Goal: Task Accomplishment & Management: Manage account settings

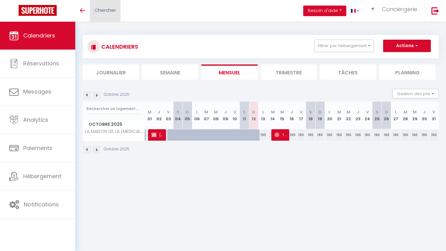
click at [100, 11] on span "Chercher" at bounding box center [105, 10] width 21 height 7
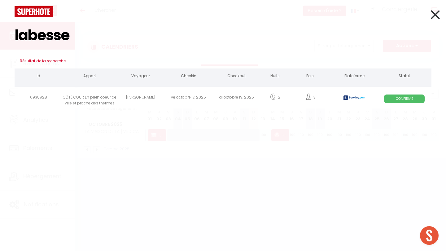
type input "labesse"
click at [102, 99] on div "CÔTÉ COUR En plein coeur de ville et proche des thermes" at bounding box center [90, 98] width 54 height 20
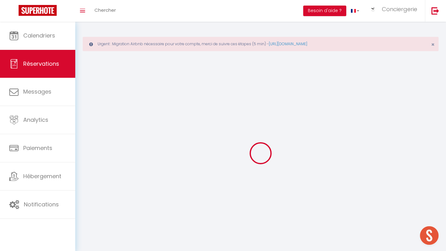
select select
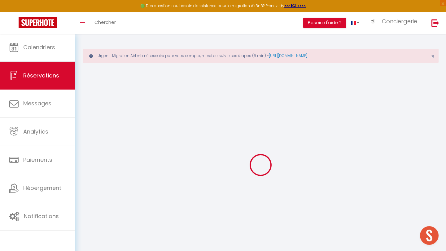
select select
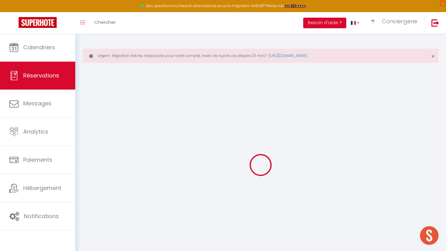
type input "6938928"
select select
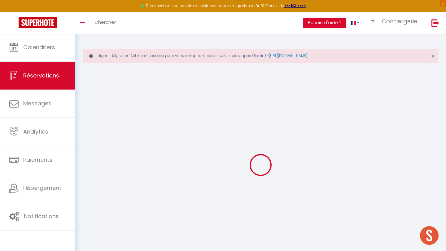
select select
checkbox input "false"
select select
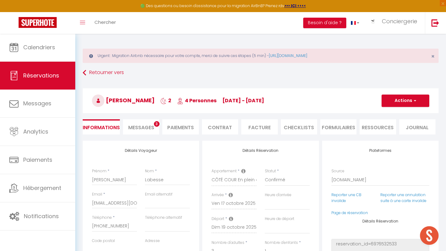
select select
checkbox input "false"
select select
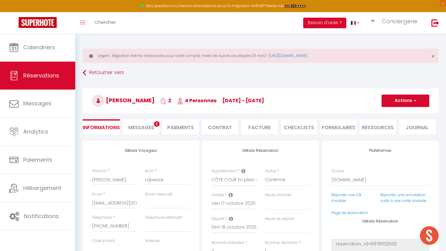
select select
checkbox input "false"
select select
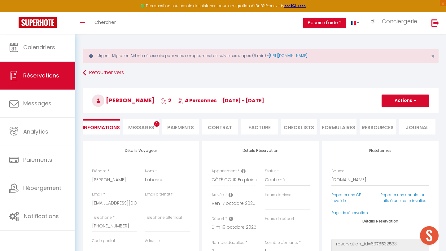
type \?0 "** THIS RESERVATION HAS BEEN PRE-PAID ** Reservation has a cancellation grace p…"
type input "47"
type input "4.78"
select select
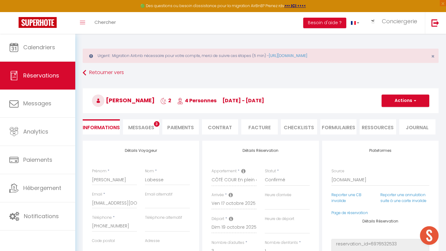
checkbox input "false"
select select
checkbox input "false"
select select
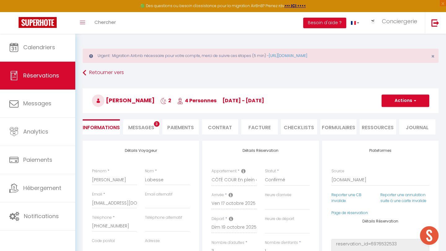
select select
click at [186, 131] on li "Paiements" at bounding box center [180, 126] width 36 height 15
select select
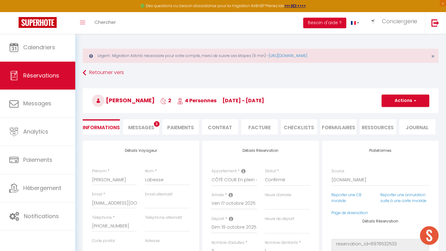
select select
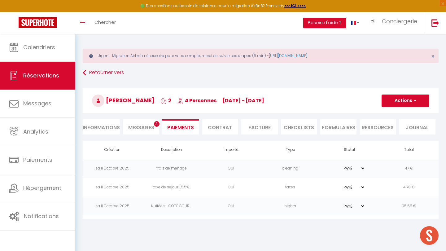
click at [410, 100] on button "Actions" at bounding box center [406, 101] width 48 height 12
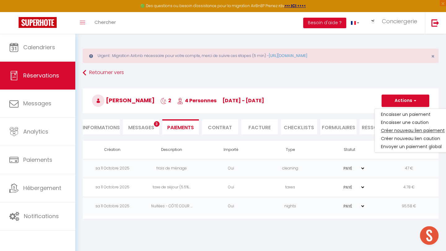
click at [403, 130] on link "Créer nouveau lien paiement" at bounding box center [413, 130] width 76 height 8
select select "nights"
type input "llabes.760558@guest.booking.com"
select select "8314"
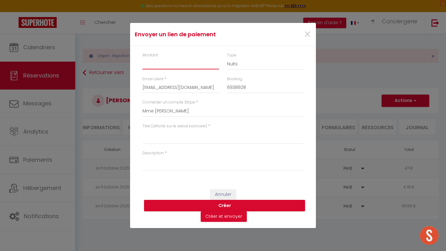
click at [180, 65] on input "Montant" at bounding box center [181, 63] width 77 height 11
type input "25"
click at [241, 70] on select "Nuits Frais de ménage Taxe de séjour Autre" at bounding box center [265, 64] width 77 height 12
select select "other"
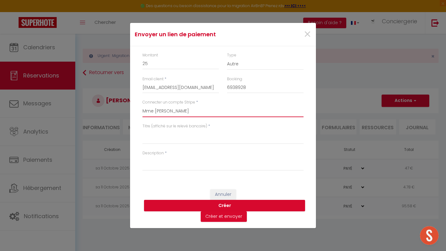
select select "7825"
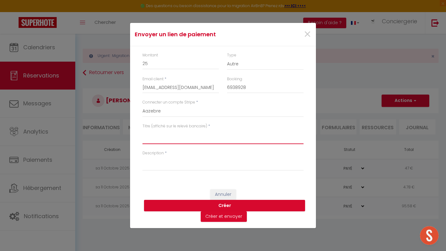
click at [182, 134] on textarea "Titre (affiché sur le relevé bancaire)" at bounding box center [223, 136] width 161 height 15
drag, startPoint x: 197, startPoint y: 133, endPoint x: 140, endPoint y: 132, distance: 57.4
click at [140, 132] on div "Titre (affiché sur le relevé bancaire) * Animal de compagnie" at bounding box center [223, 136] width 169 height 27
type textarea "Animal de compagnie"
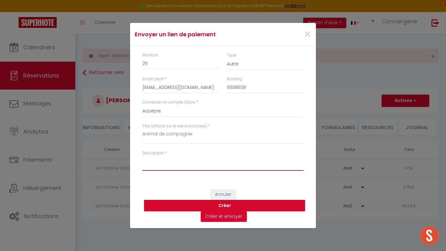
click at [156, 165] on textarea "Description" at bounding box center [223, 163] width 161 height 15
paste textarea "Animal de compagnie"
type textarea "Animal de compagnie"
click at [169, 204] on button "Créer" at bounding box center [224, 206] width 161 height 12
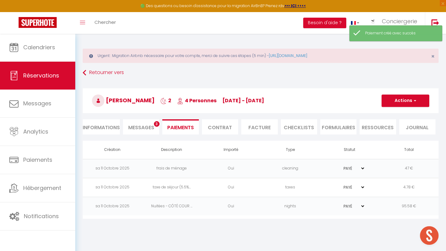
select select "0"
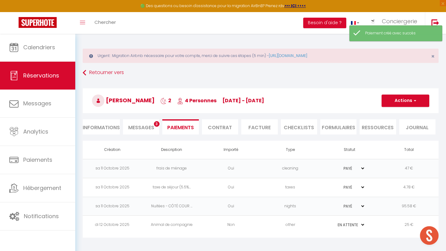
click at [172, 225] on td "Animal de compagnie" at bounding box center [172, 225] width 60 height 19
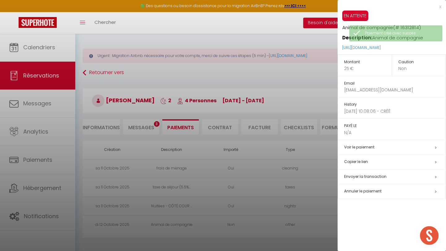
click at [360, 160] on h5 "Copier le lien" at bounding box center [395, 161] width 102 height 7
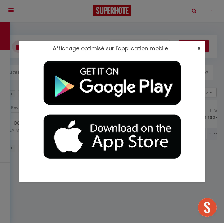
click at [197, 47] on span "×" at bounding box center [198, 48] width 3 height 8
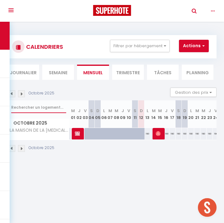
click at [36, 107] on input "text" at bounding box center [38, 107] width 55 height 11
type input "r"
checkbox input "false"
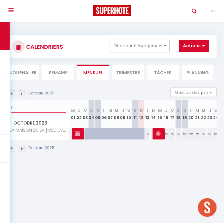
checkbox input "false"
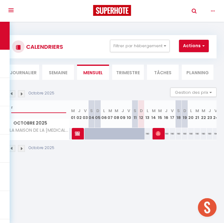
checkbox input "false"
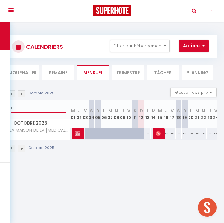
checkbox input "false"
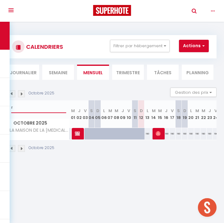
checkbox input "false"
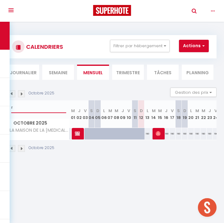
checkbox input "false"
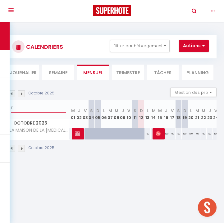
checkbox input "false"
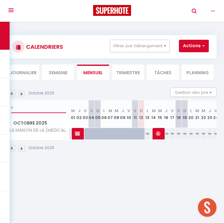
checkbox input "false"
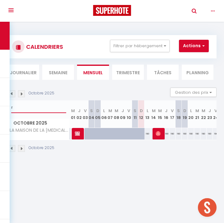
checkbox input "false"
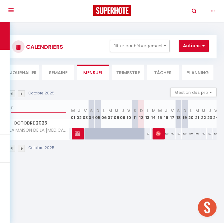
checkbox input "false"
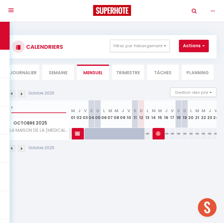
checkbox input "false"
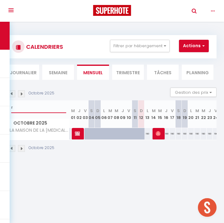
checkbox input "false"
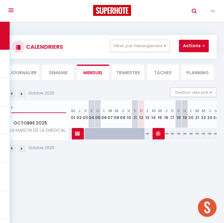
checkbox input "false"
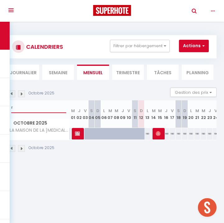
checkbox input "false"
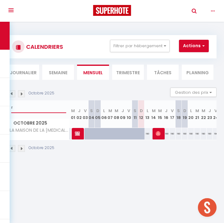
checkbox input "false"
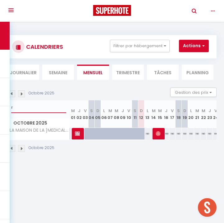
checkbox input "false"
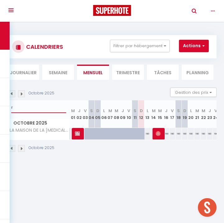
checkbox input "false"
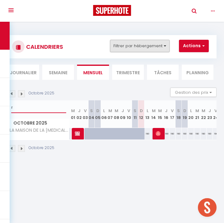
type input "r"
click at [160, 49] on button "Filtrer par hébergement" at bounding box center [140, 46] width 60 height 12
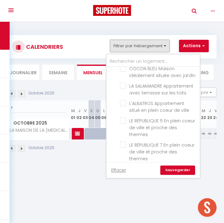
scroll to position [324, 0]
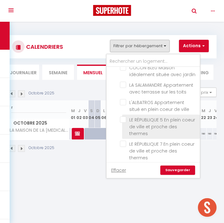
click at [122, 116] on input "LE RÉPUBLIQUE 5 En plein coeur de ville et proche des thermes" at bounding box center [159, 119] width 78 height 6
checkbox input "true"
checkbox input "false"
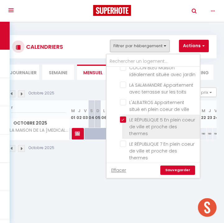
checkbox input "false"
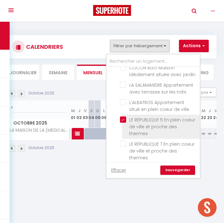
checkbox input "false"
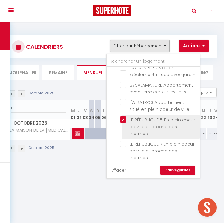
checkbox input "false"
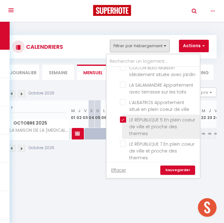
checkbox input "false"
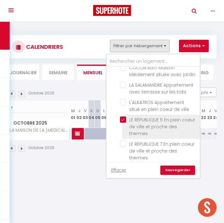
checkbox input "false"
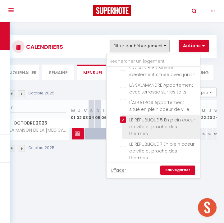
checkbox input "false"
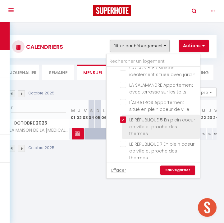
checkbox input "false"
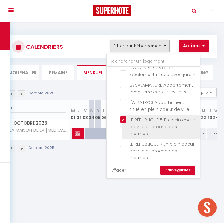
checkbox input "false"
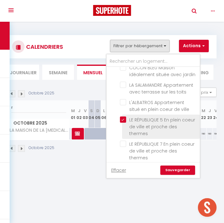
checkbox input "false"
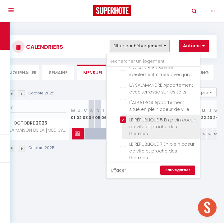
checkbox input "false"
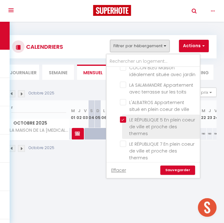
checkbox input "false"
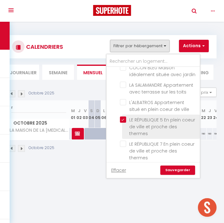
checkbox input "false"
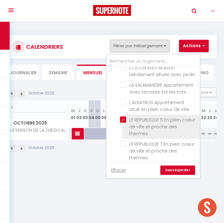
checkbox input "false"
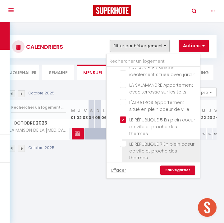
click at [122, 140] on input "LE RÉPUBLIQUE 7 En plein coeur de ville et proche des thermes" at bounding box center [159, 143] width 78 height 6
checkbox input "true"
checkbox input "false"
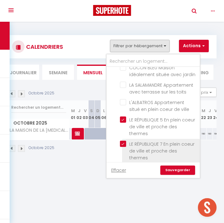
checkbox input "false"
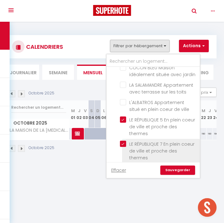
checkbox input "false"
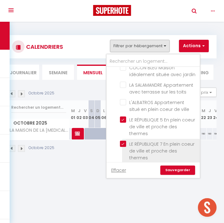
checkbox input "false"
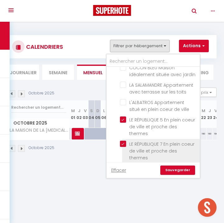
checkbox input "false"
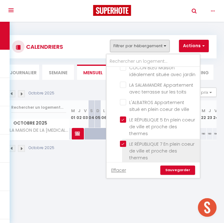
checkbox input "false"
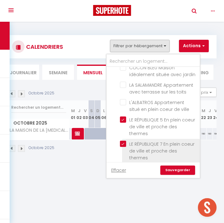
checkbox input "false"
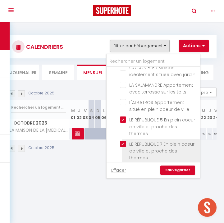
checkbox input "false"
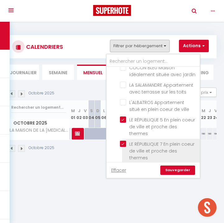
checkbox input "false"
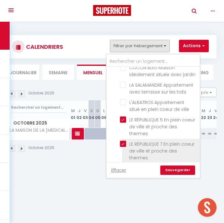
checkbox input "false"
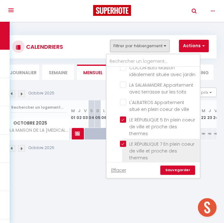
checkbox input "false"
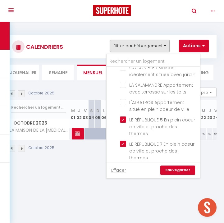
click at [125, 165] on input "LE RÉPUBLIQUE 8 En plein coeur de ville et proche des thermes" at bounding box center [159, 168] width 78 height 6
click at [169, 169] on link "Sauvegarder" at bounding box center [177, 169] width 35 height 9
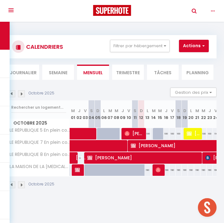
click at [12, 94] on img at bounding box center [11, 93] width 7 height 7
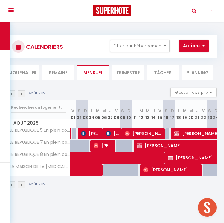
click at [12, 94] on img at bounding box center [11, 93] width 7 height 7
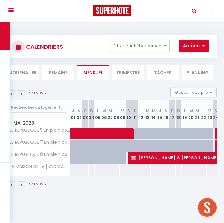
click at [12, 94] on img at bounding box center [11, 93] width 7 height 7
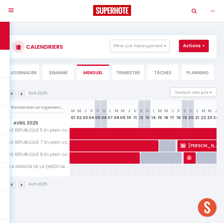
click at [12, 94] on img at bounding box center [11, 93] width 7 height 7
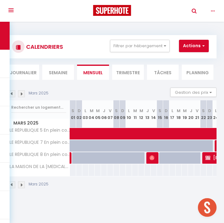
click at [12, 94] on img at bounding box center [11, 93] width 7 height 7
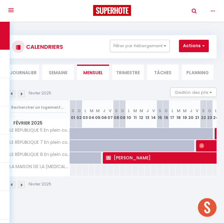
click at [12, 94] on img at bounding box center [11, 93] width 7 height 7
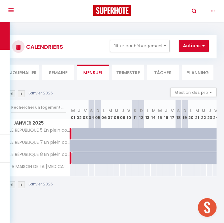
click at [21, 93] on img at bounding box center [21, 93] width 7 height 7
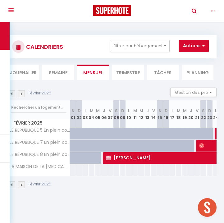
scroll to position [0, 0]
click at [22, 93] on img at bounding box center [21, 93] width 7 height 7
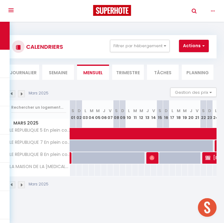
click at [21, 92] on img at bounding box center [21, 93] width 7 height 7
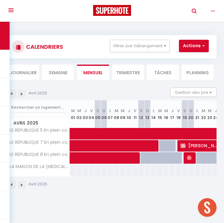
click at [22, 94] on img at bounding box center [21, 93] width 7 height 7
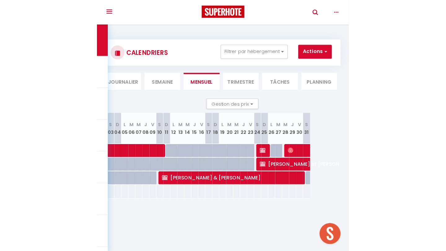
scroll to position [0, 74]
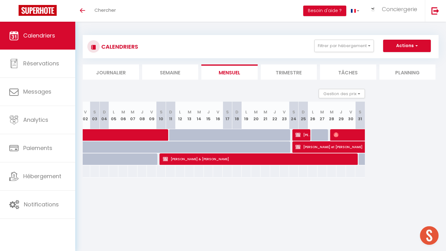
click at [223, 135] on img at bounding box center [298, 134] width 5 height 5
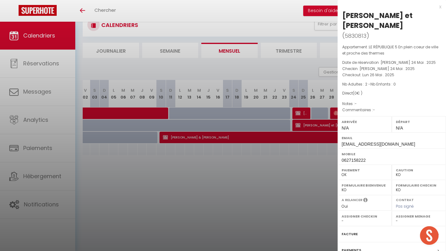
scroll to position [22, 0]
click at [223, 222] on label "Paiements" at bounding box center [352, 250] width 20 height 7
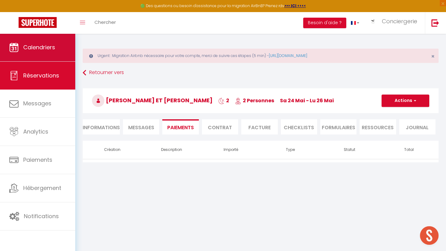
click at [37, 51] on link "Calendriers" at bounding box center [37, 47] width 75 height 28
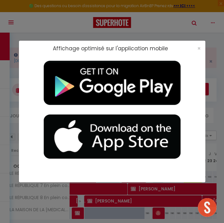
click at [196, 49] on div "×" at bounding box center [197, 48] width 16 height 6
click at [198, 48] on span "×" at bounding box center [198, 48] width 3 height 8
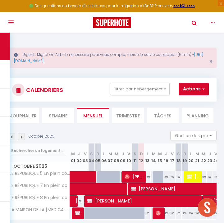
click at [13, 135] on img at bounding box center [11, 136] width 7 height 7
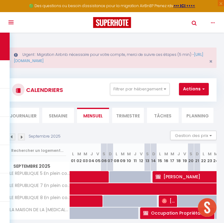
click at [13, 135] on img at bounding box center [11, 136] width 7 height 7
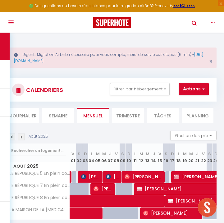
click at [13, 135] on img at bounding box center [11, 136] width 7 height 7
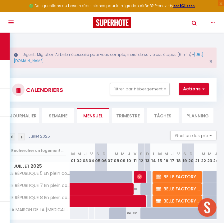
click at [13, 135] on img at bounding box center [11, 136] width 7 height 7
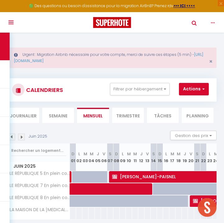
click at [13, 135] on img at bounding box center [11, 136] width 7 height 7
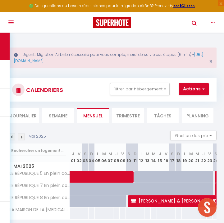
click at [21, 138] on img at bounding box center [21, 136] width 7 height 7
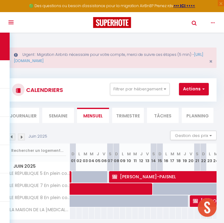
click at [21, 137] on img at bounding box center [21, 136] width 7 height 7
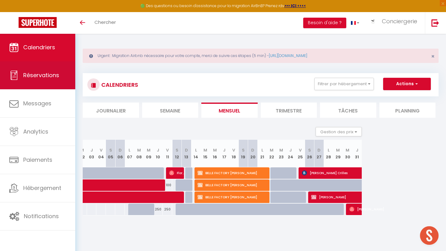
click at [55, 85] on link "Réservations" at bounding box center [37, 75] width 75 height 28
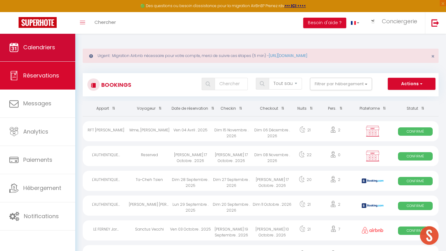
click at [46, 48] on span "Calendriers" at bounding box center [39, 47] width 32 height 8
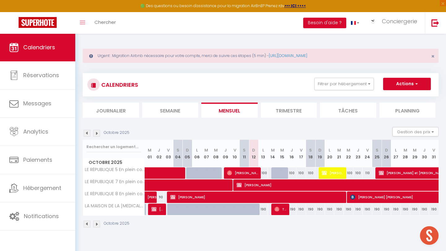
click at [87, 132] on img at bounding box center [87, 133] width 7 height 7
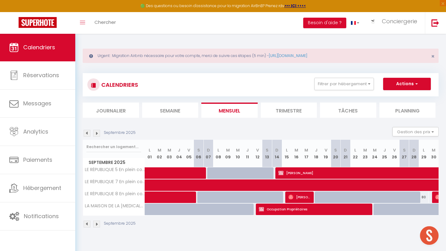
click at [87, 132] on img at bounding box center [87, 133] width 7 height 7
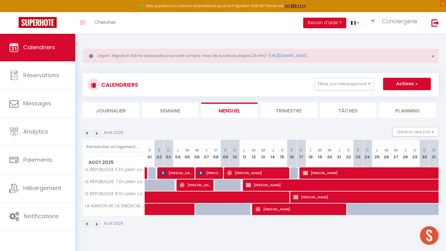
click at [87, 132] on img at bounding box center [87, 133] width 7 height 7
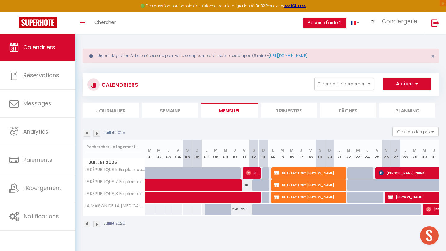
click at [223, 173] on span "Florent" at bounding box center [252, 173] width 13 height 12
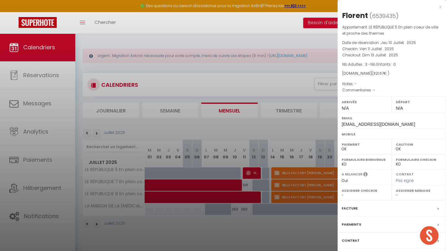
click at [223, 222] on div at bounding box center [223, 125] width 446 height 251
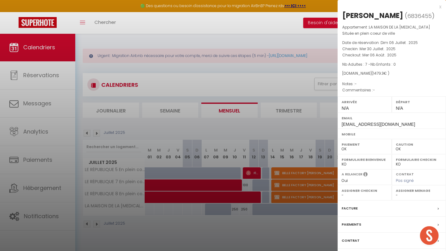
click at [223, 221] on div at bounding box center [223, 125] width 446 height 251
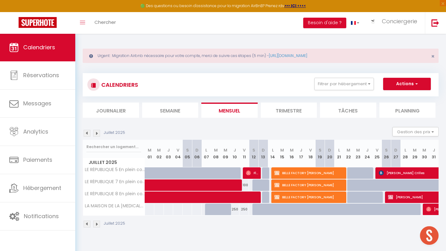
click at [97, 133] on img at bounding box center [96, 133] width 7 height 7
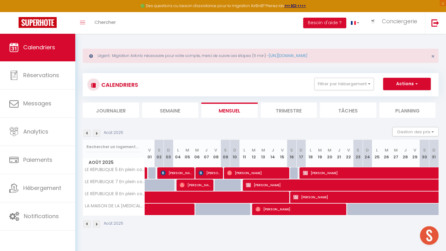
click at [97, 133] on img at bounding box center [96, 133] width 7 height 7
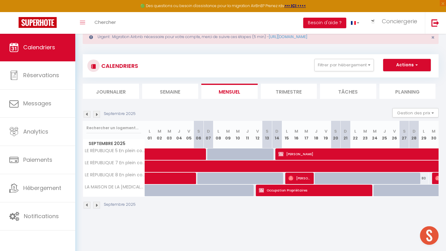
scroll to position [20, 0]
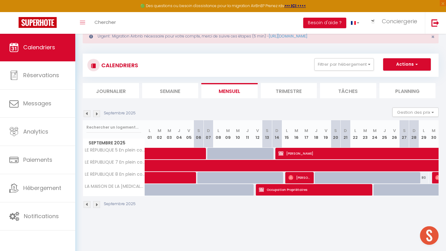
click at [223, 154] on span "[PERSON_NAME]" at bounding box center [428, 154] width 299 height 12
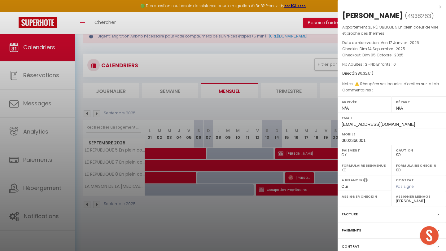
click at [223, 198] on div at bounding box center [223, 125] width 446 height 251
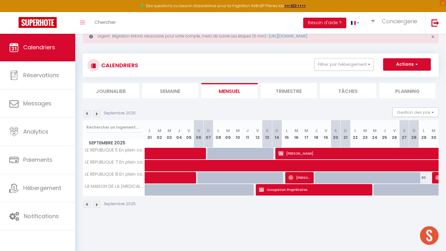
click at [96, 112] on img at bounding box center [96, 113] width 7 height 7
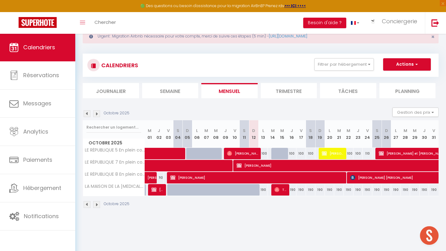
click at [199, 176] on span "[PERSON_NAME]" at bounding box center [259, 178] width 176 height 12
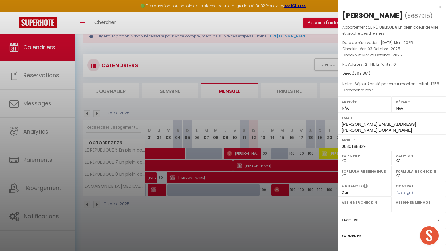
click at [223, 222] on div at bounding box center [223, 125] width 446 height 251
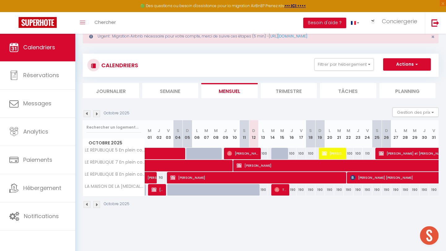
click at [223, 153] on span "[PERSON_NAME]" at bounding box center [243, 154] width 32 height 12
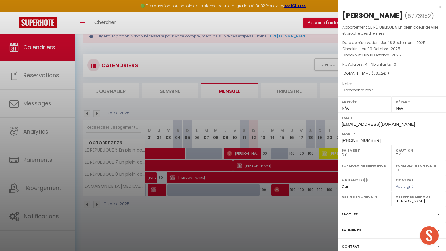
click at [223, 222] on div at bounding box center [223, 125] width 446 height 251
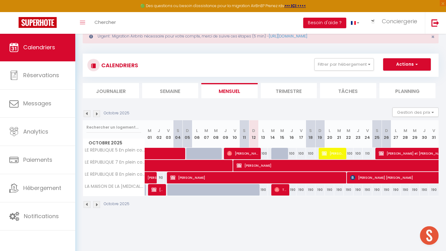
click at [223, 153] on span "[PERSON_NAME]" at bounding box center [333, 154] width 22 height 12
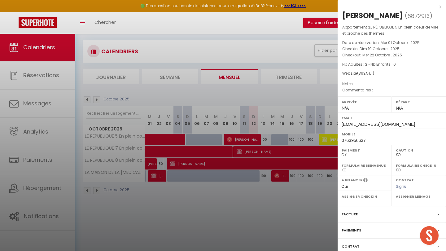
scroll to position [33, 0]
click at [166, 222] on div at bounding box center [223, 125] width 446 height 251
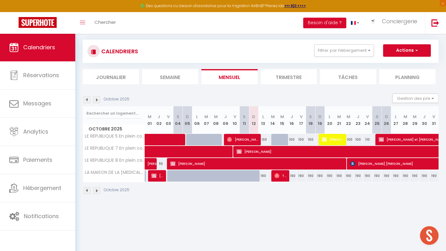
click at [223, 163] on span "[PERSON_NAME] [PERSON_NAME]" at bounding box center [451, 164] width 200 height 12
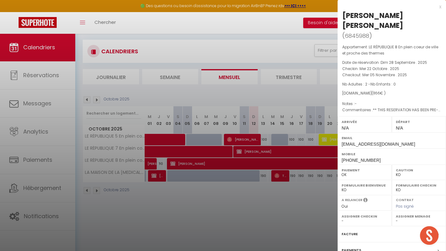
click at [215, 222] on div at bounding box center [223, 125] width 446 height 251
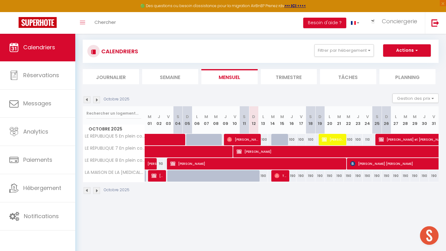
click at [97, 101] on img at bounding box center [96, 99] width 7 height 7
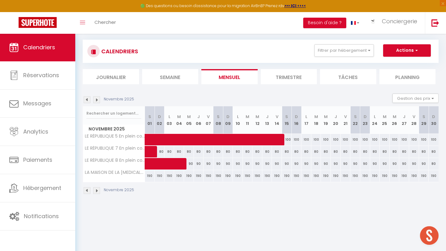
click at [97, 101] on img at bounding box center [96, 99] width 7 height 7
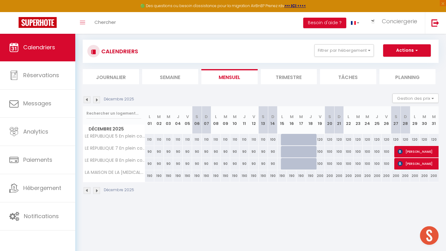
click at [97, 101] on img at bounding box center [96, 99] width 7 height 7
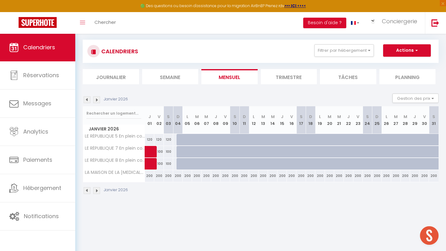
click at [88, 100] on img at bounding box center [87, 99] width 7 height 7
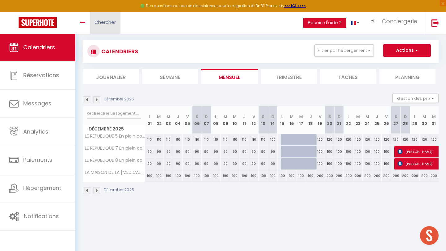
click at [105, 21] on span "Chercher" at bounding box center [105, 22] width 21 height 7
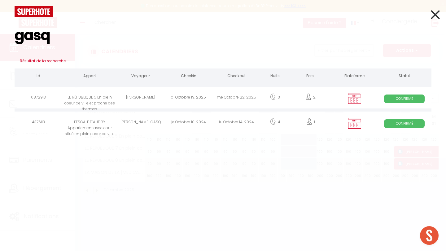
click at [97, 104] on div "LE RÉPUBLIQUE 5 En plein coeur de ville et proche des thermes" at bounding box center [90, 98] width 54 height 20
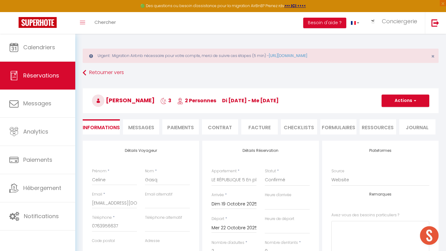
click at [177, 130] on li "Paiements" at bounding box center [180, 126] width 36 height 15
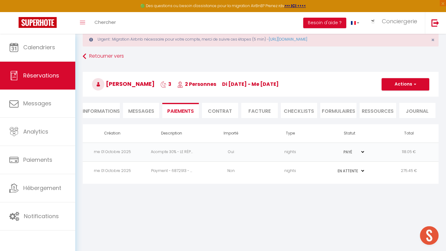
scroll to position [17, 0]
click at [112, 111] on li "Informations" at bounding box center [101, 109] width 37 height 15
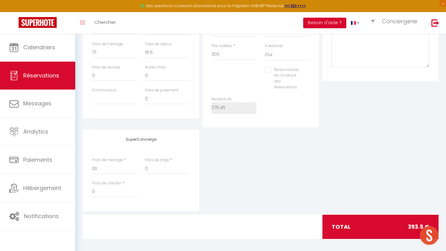
scroll to position [244, 0]
